Goal: Navigation & Orientation: Find specific page/section

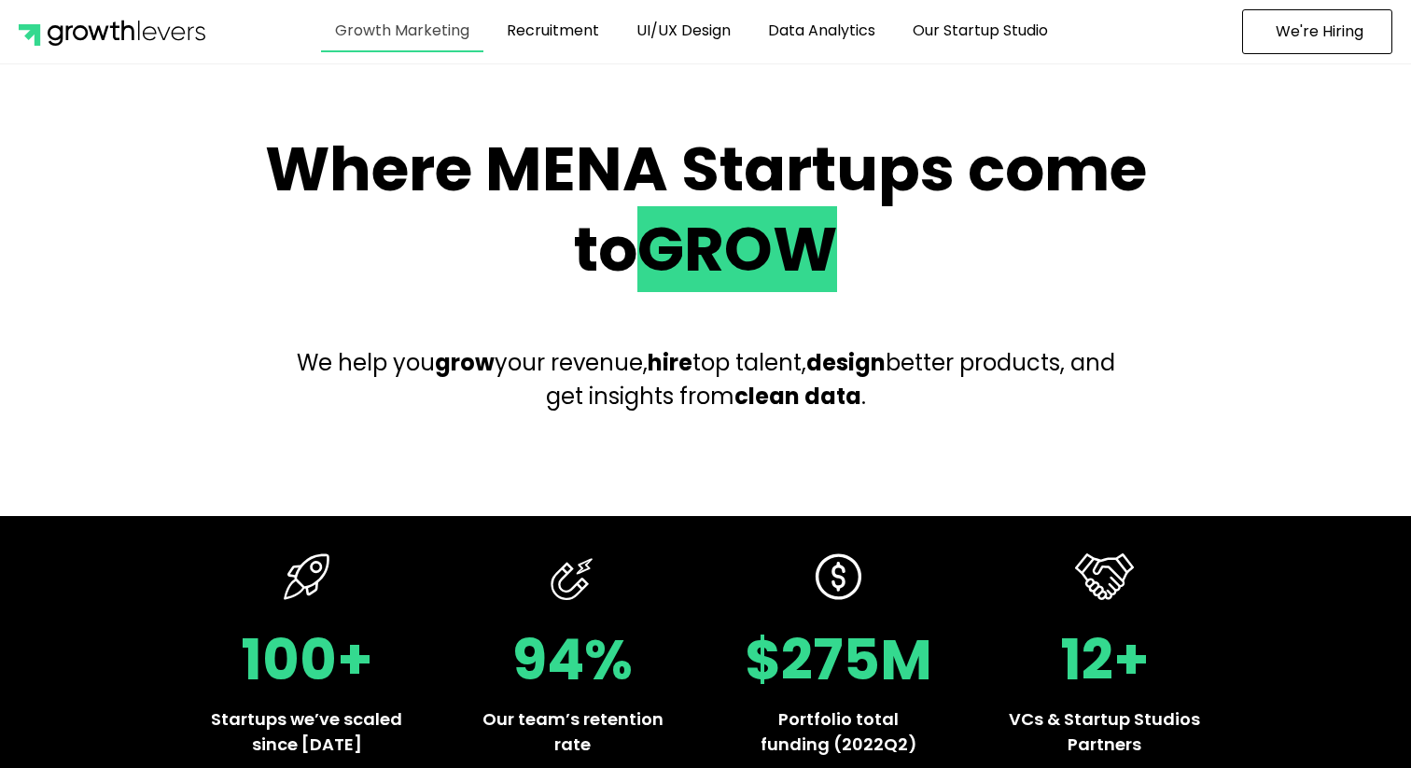
click at [372, 38] on link "Growth Marketing" at bounding box center [402, 30] width 162 height 43
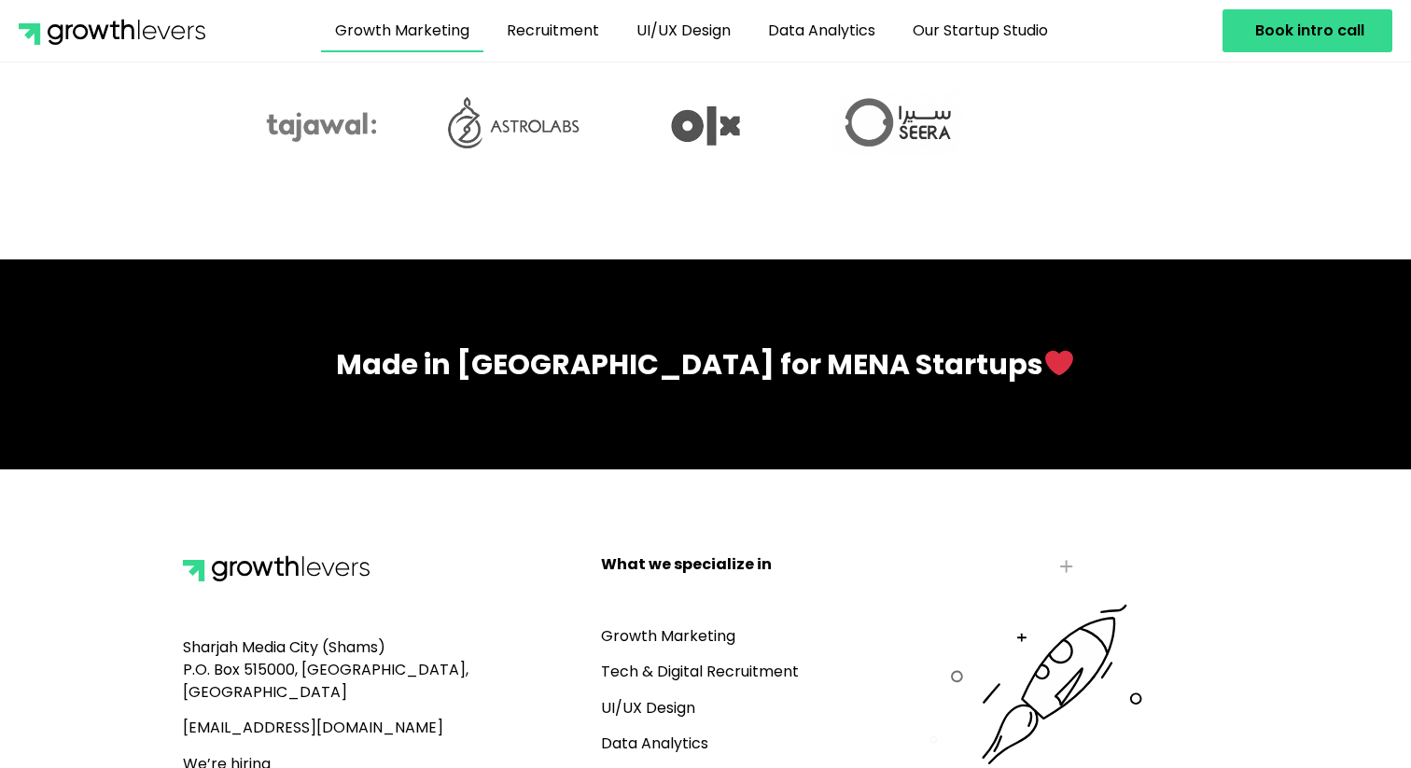
scroll to position [5654, 0]
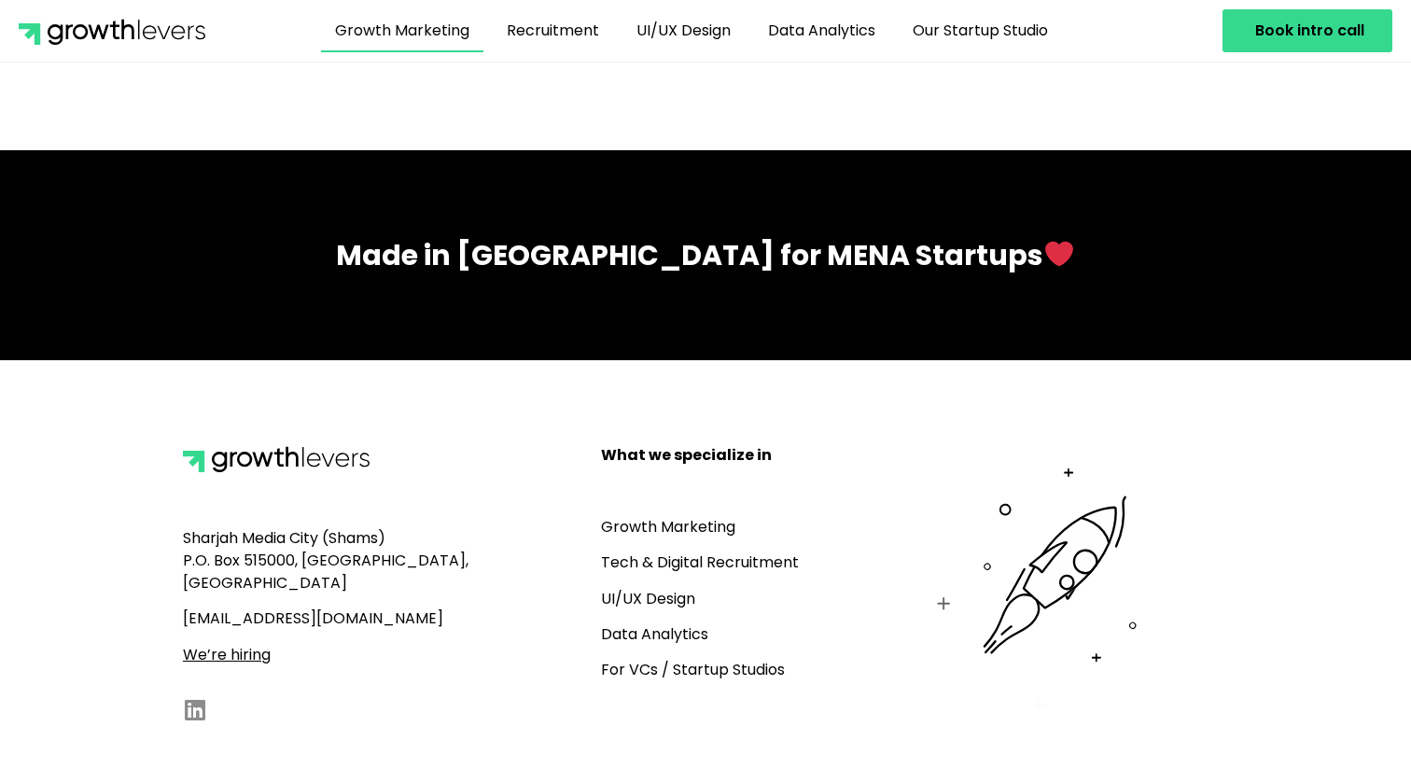
click at [703, 516] on link "Growth Marketing" at bounding box center [668, 526] width 134 height 21
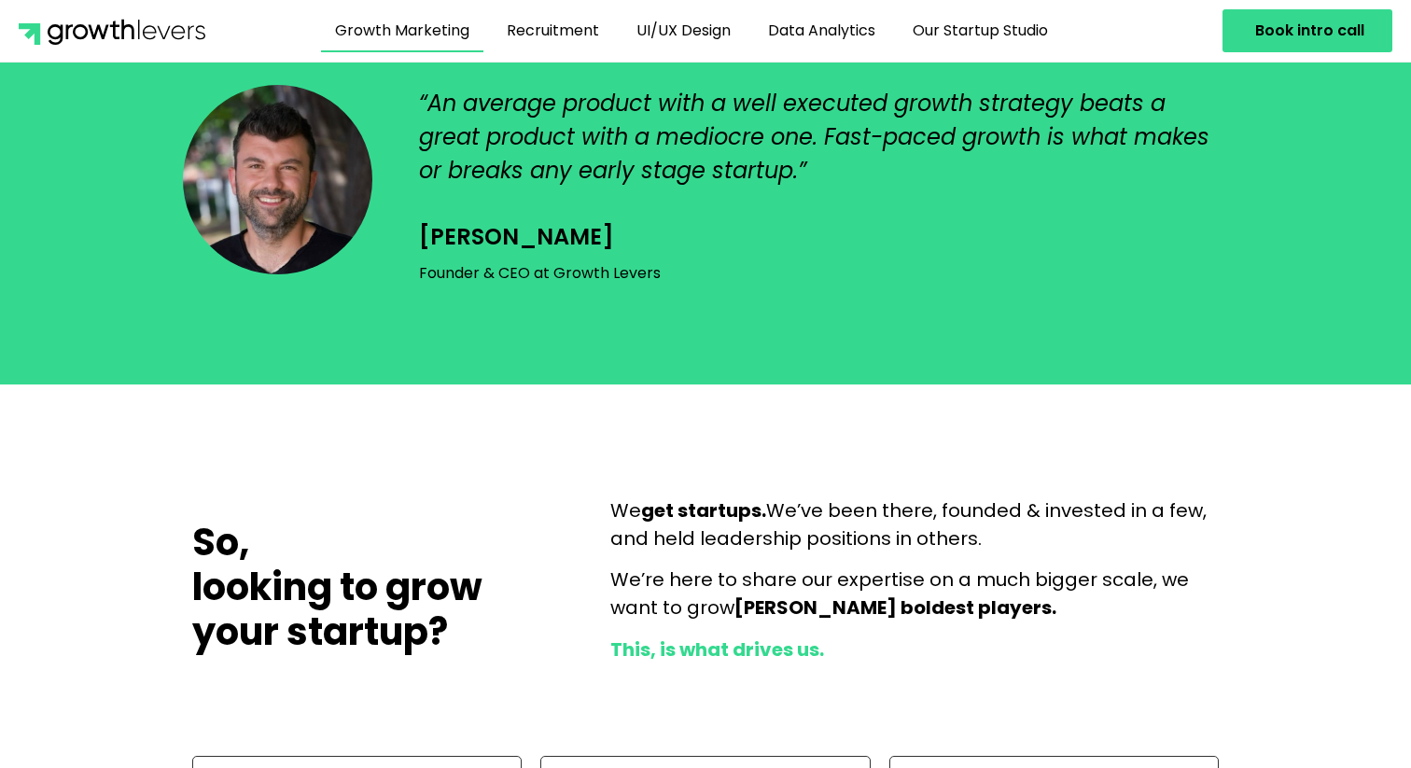
scroll to position [3514, 0]
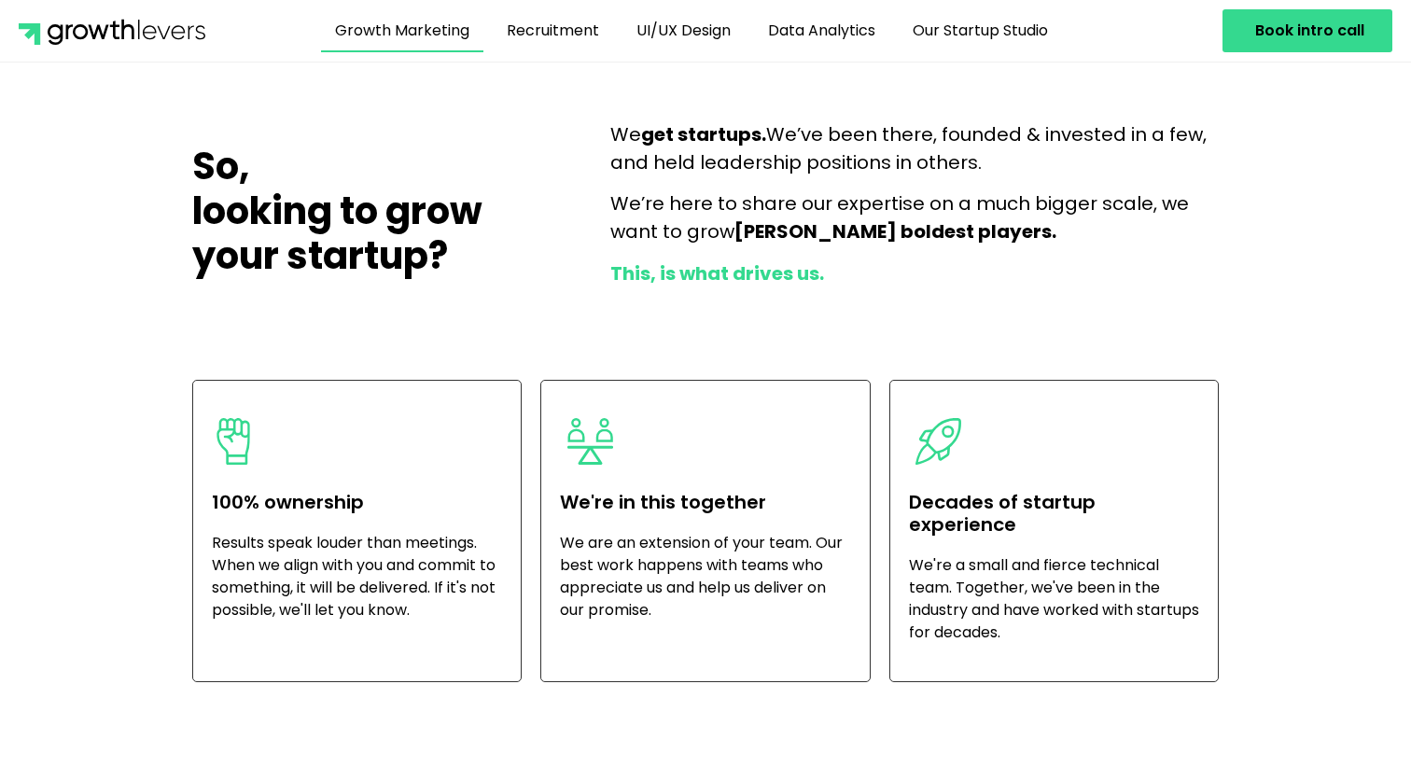
scroll to position [3957, 0]
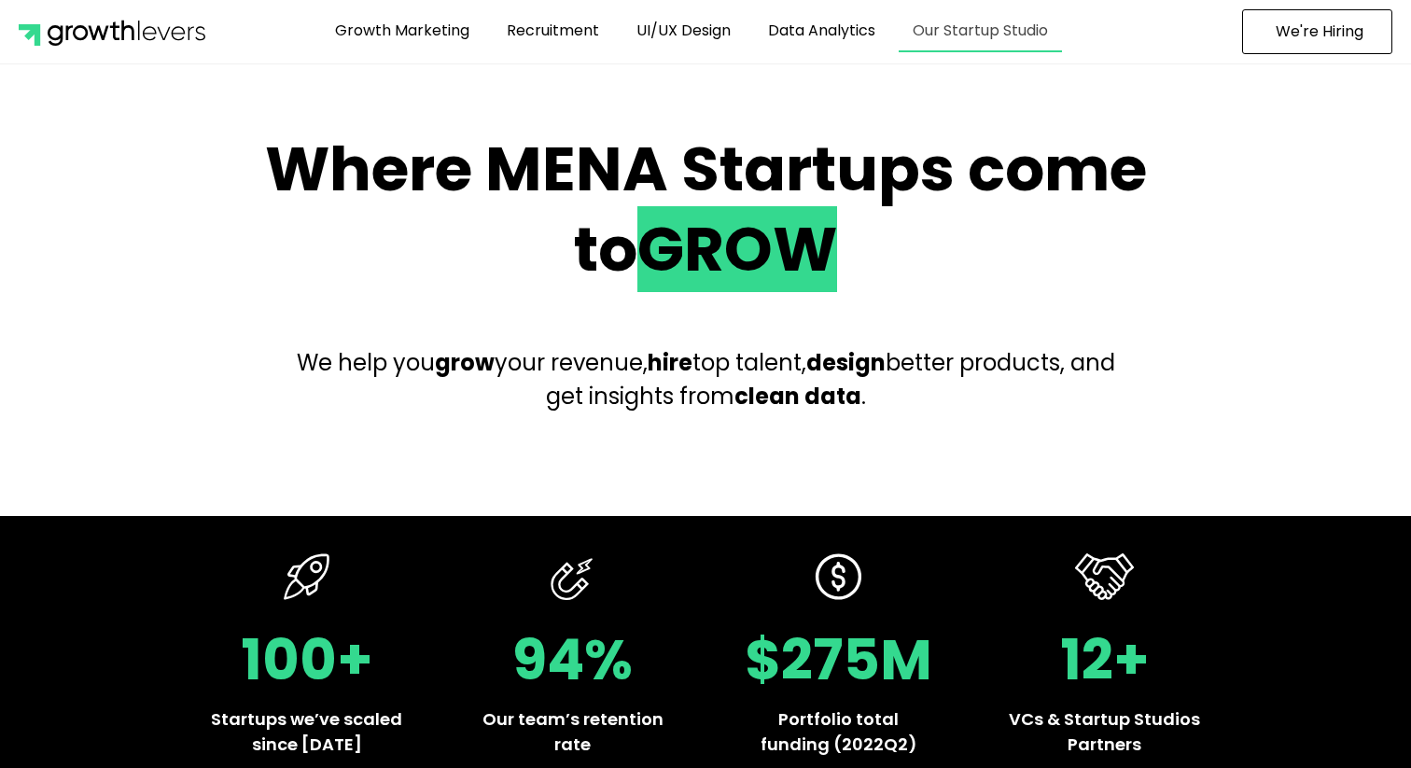
click at [994, 49] on link "Our Startup Studio" at bounding box center [980, 30] width 163 height 43
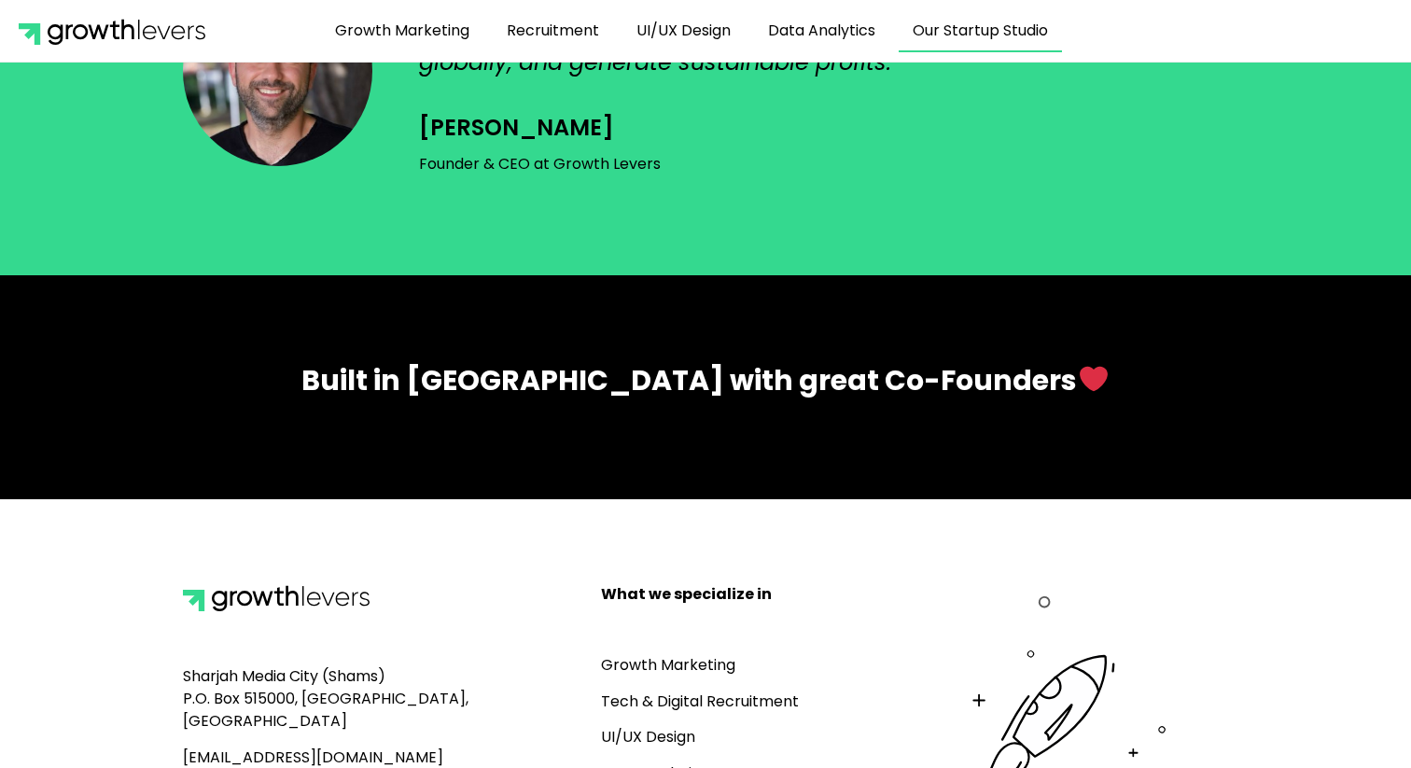
scroll to position [2731, 0]
